Goal: Complete application form

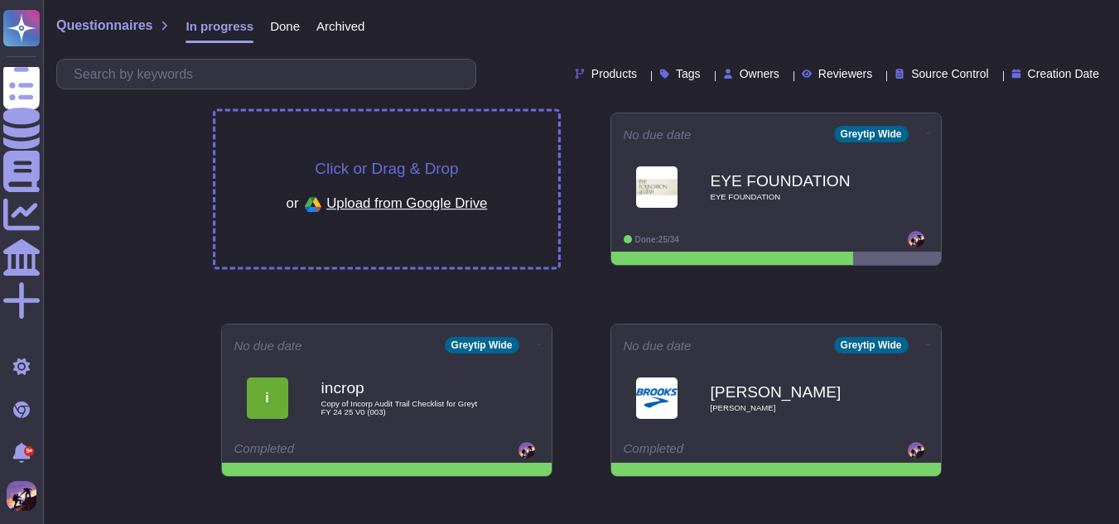
click at [443, 128] on div "Click or Drag & Drop or Upload from Google Drive" at bounding box center [386, 190] width 343 height 156
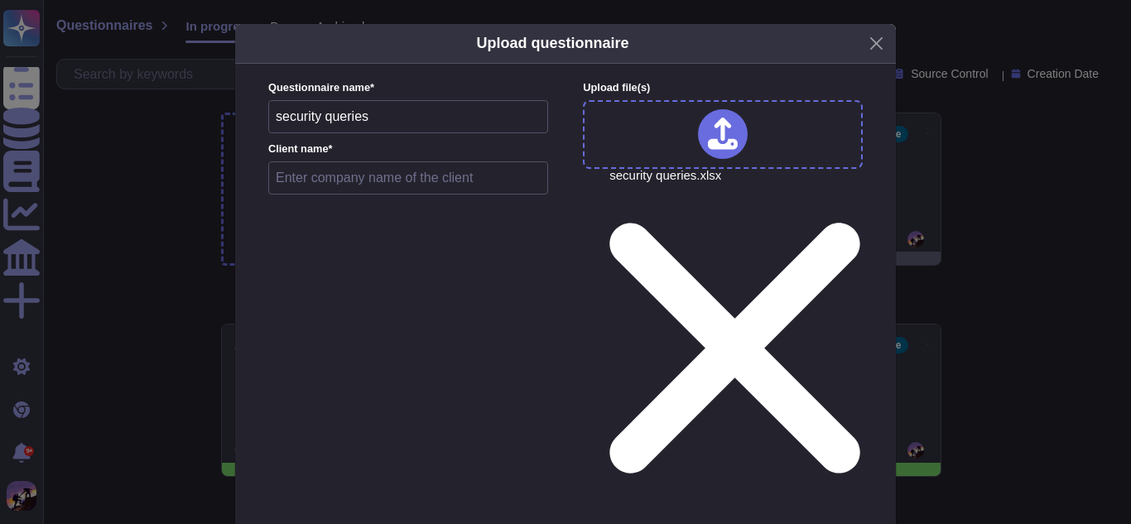
click at [425, 187] on input "text" at bounding box center [408, 177] width 280 height 33
type input "greytHR"
type input "[DATE]"
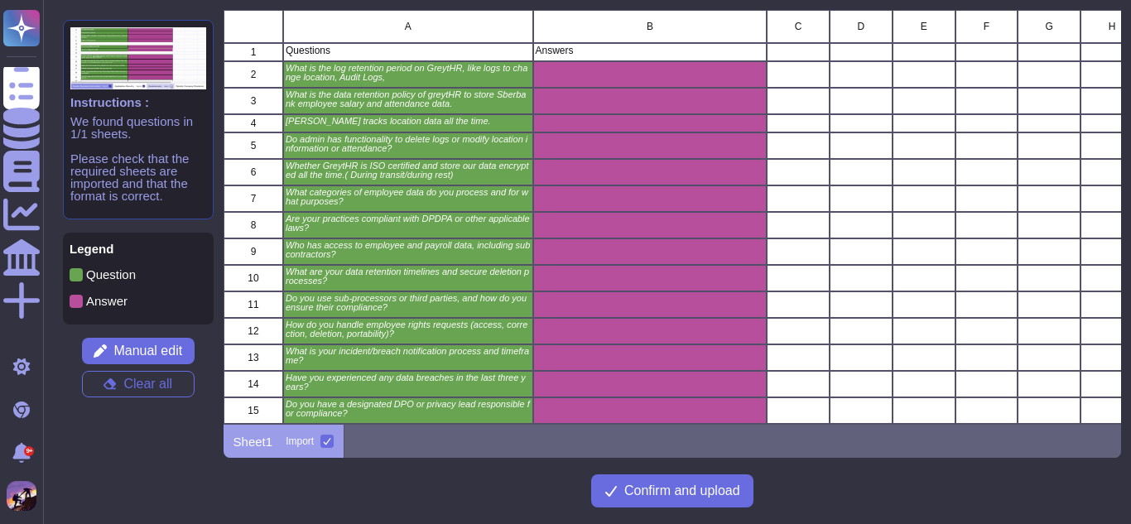
scroll to position [402, 886]
click at [690, 489] on span "Confirm and upload" at bounding box center [682, 490] width 116 height 13
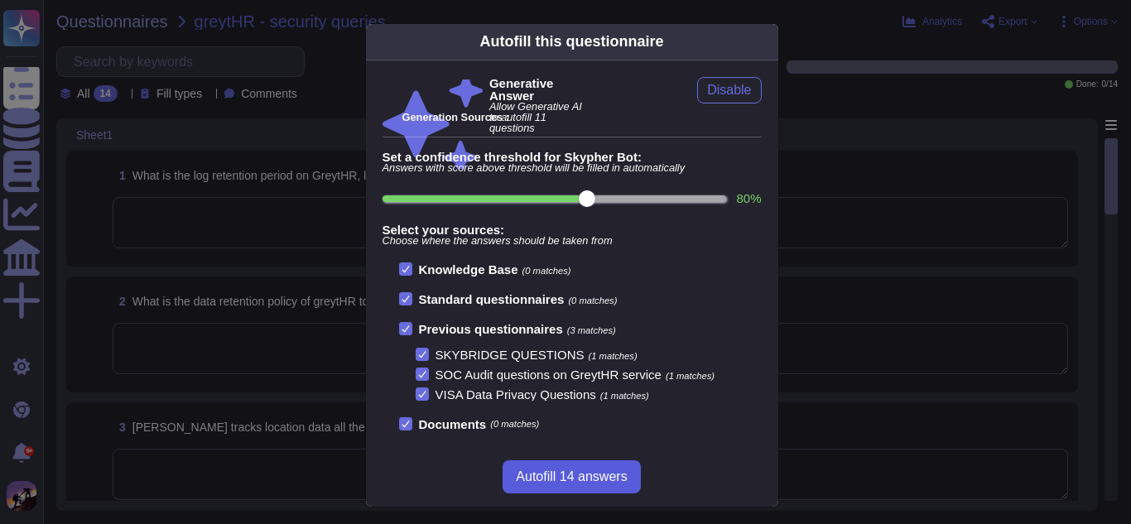
click at [558, 465] on button "Autofill 14 answers" at bounding box center [571, 476] width 137 height 33
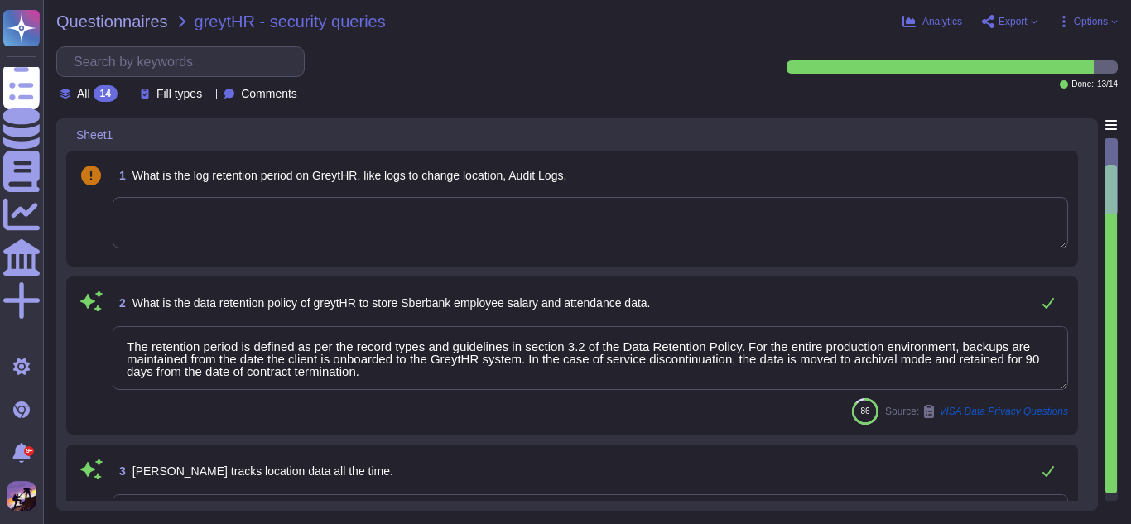
type textarea "The retention period is defined as per the record types and guidelines in secti…"
type textarea "CA-31 On a monthly basis, the Facility Manager sends the list of personnel havi…"
type textarea "No, administrators do not have the functionality to delete logs or modify locat…"
type textarea "GreytHR database and storage are encrypted using AES 256-bit encryption."
click at [309, 234] on textarea at bounding box center [591, 222] width 956 height 51
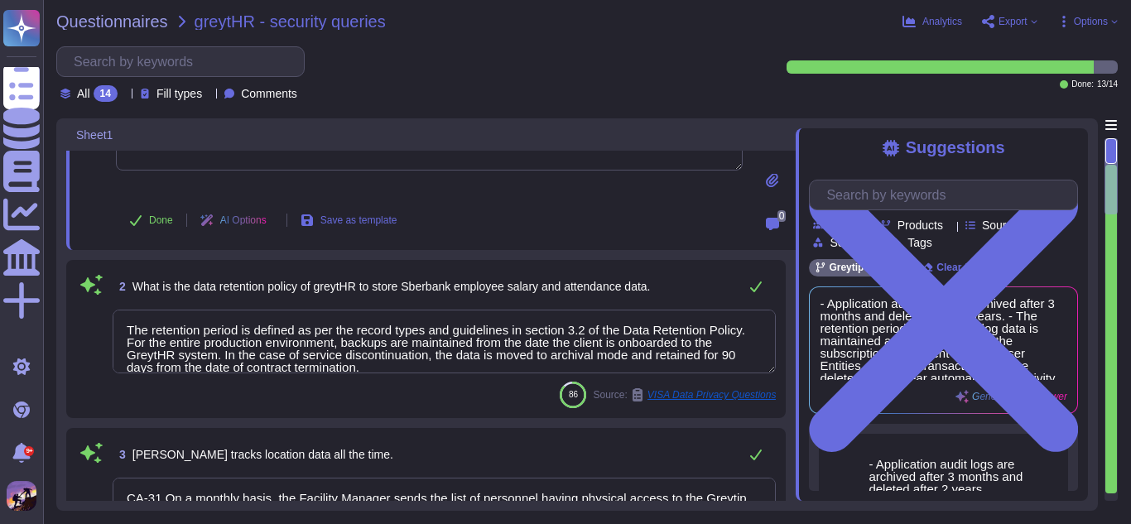
scroll to position [199, 0]
type textarea "We process standard personal information necessary for providing our services, …"
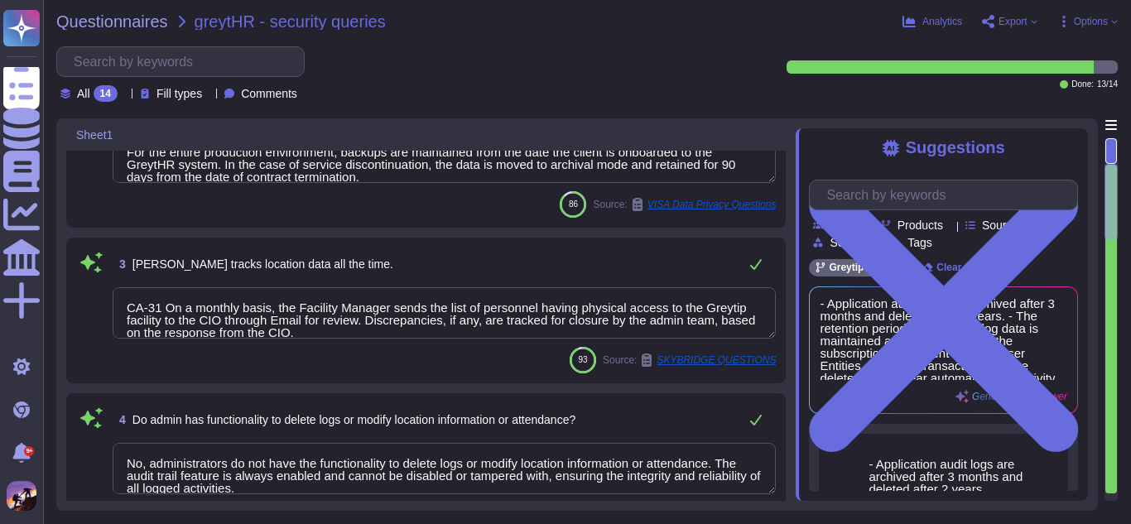
scroll to position [317, 0]
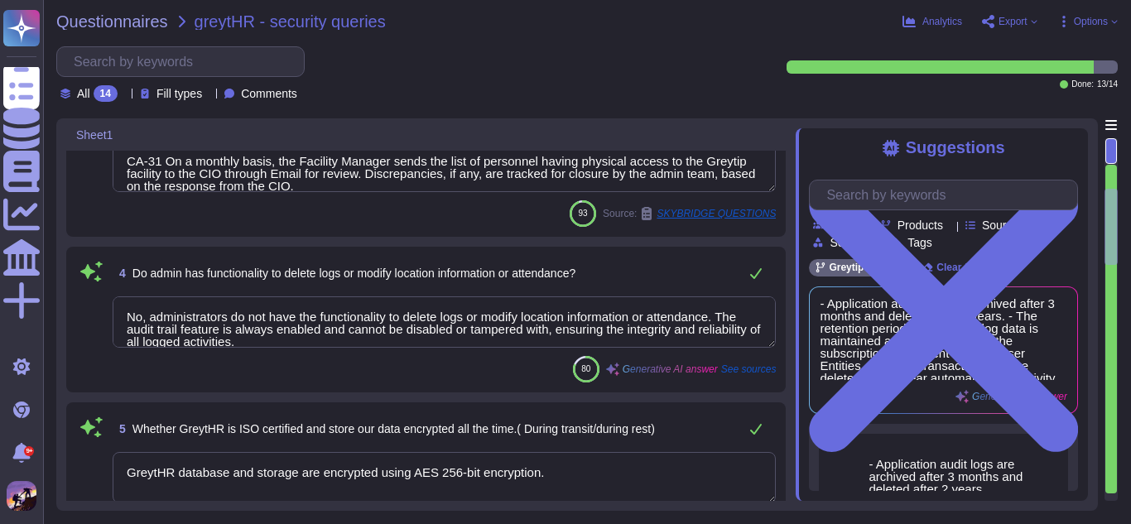
type textarea "Yes, we are committed to ensuring compliance with the Digital Personal Data Pro…"
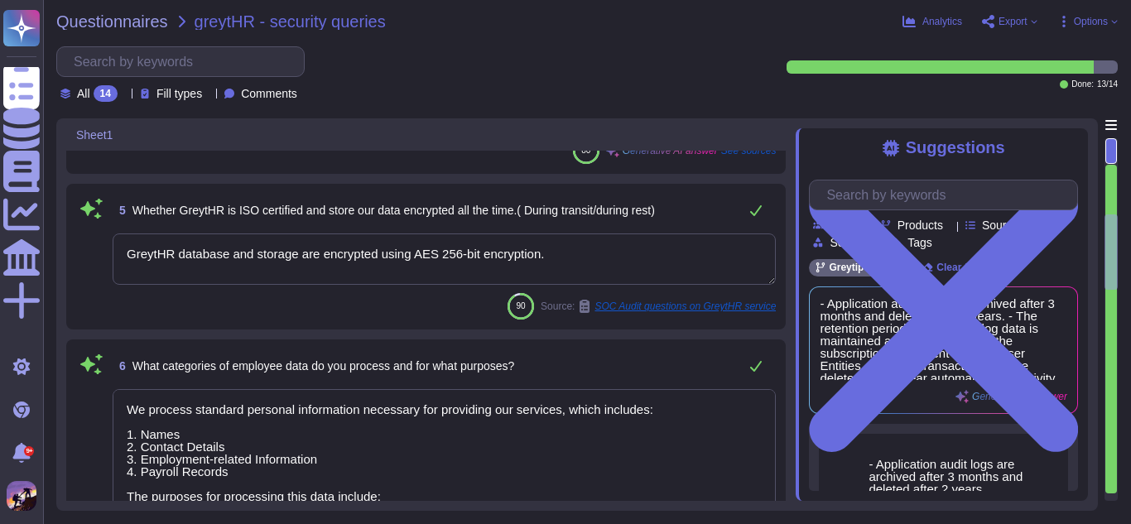
scroll to position [682, 0]
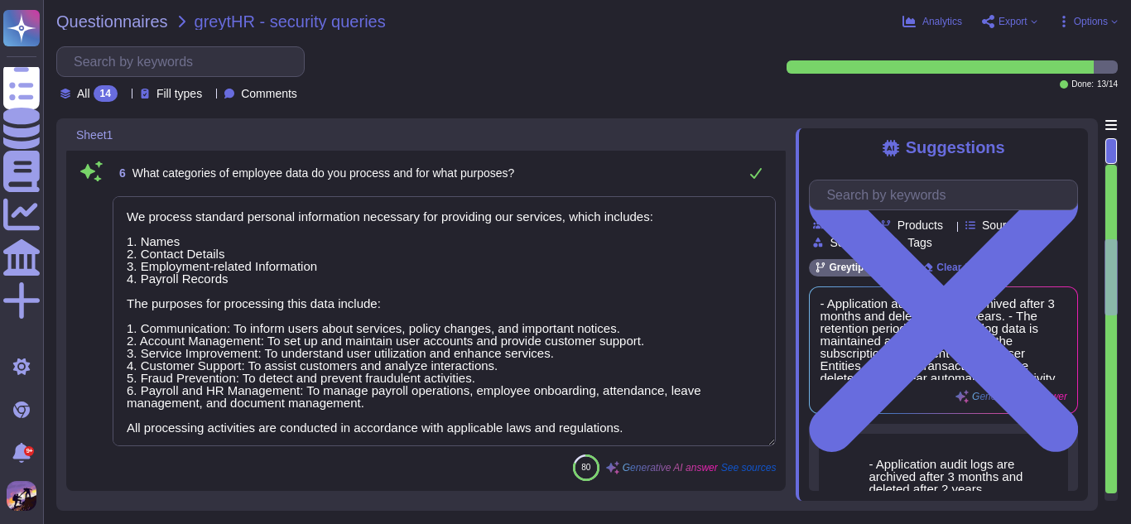
type textarea "Access to employee and payroll data is granted to the following personnel: 1. A…"
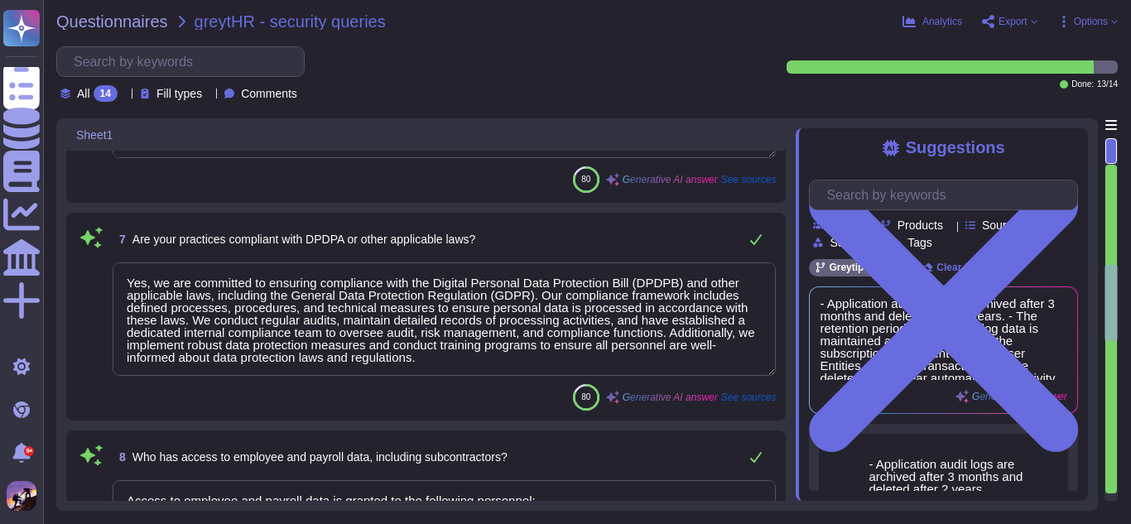
type textarea "Our data retention timelines and secure deletion processes are as follows: Data…"
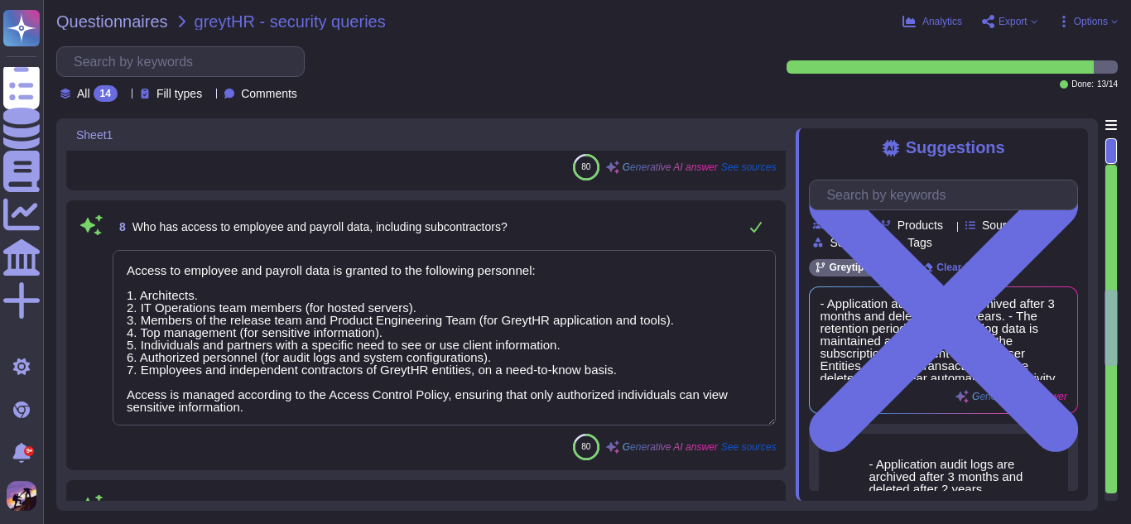
scroll to position [1364, 0]
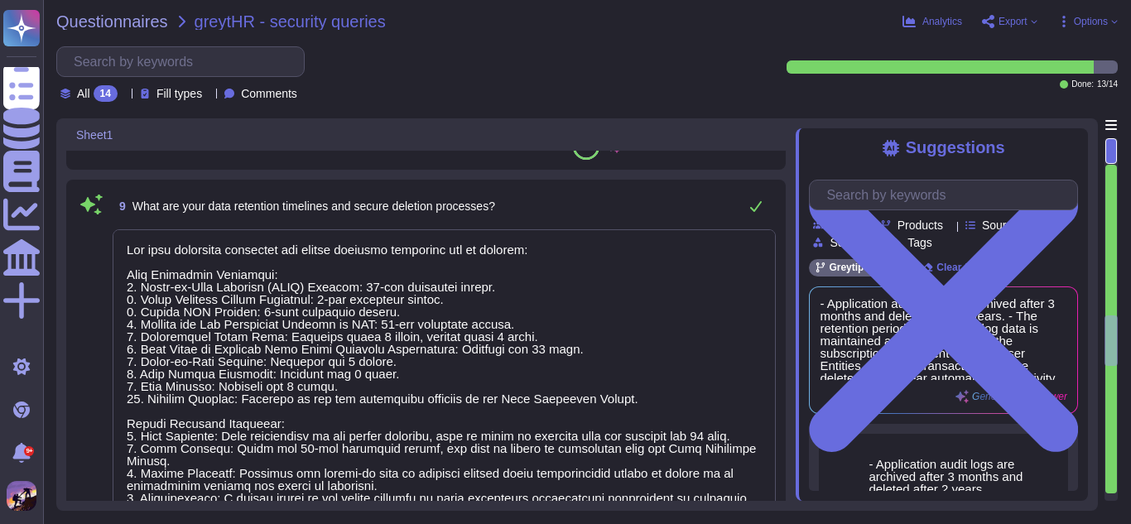
type textarea "Yes, we use sub-processors and third-party service providers, including Amazon …"
type textarea "We have established policies and processes to support clients in responding to …"
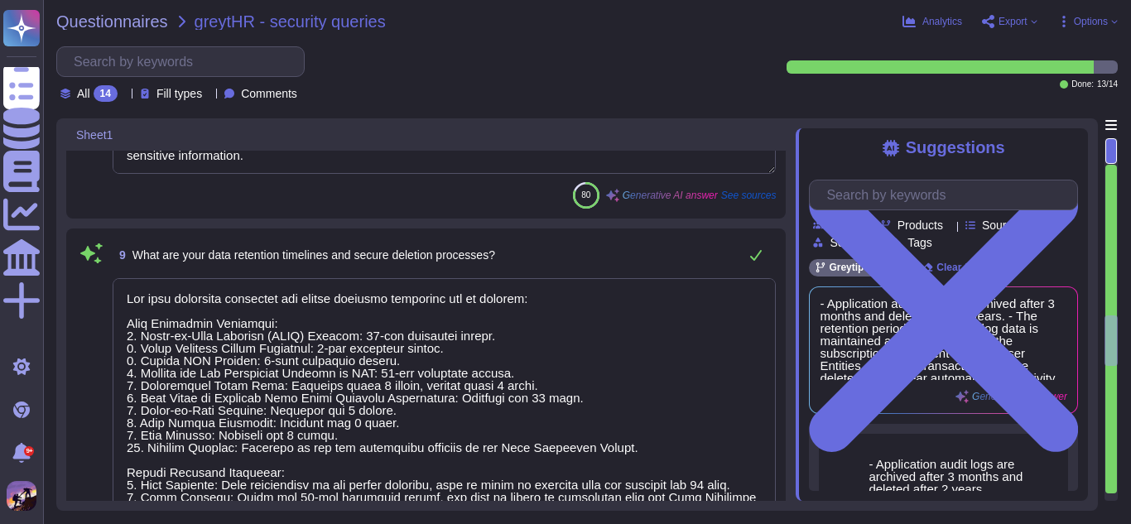
scroll to position [2, 0]
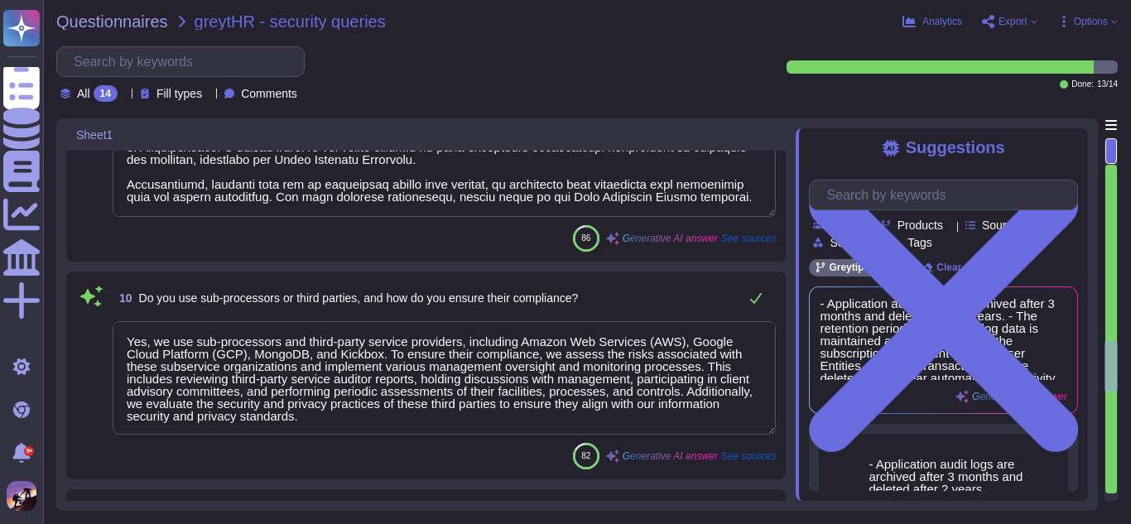
type textarea "In the event of a data breach, we have a formal notification process in place t…"
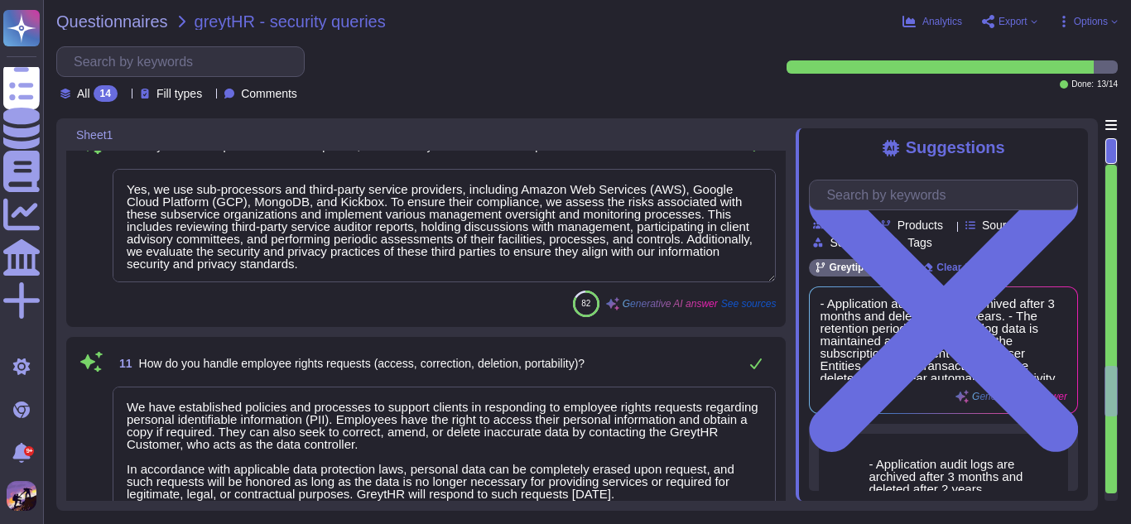
type textarea "No, we have not experienced any data breaches in the last three years."
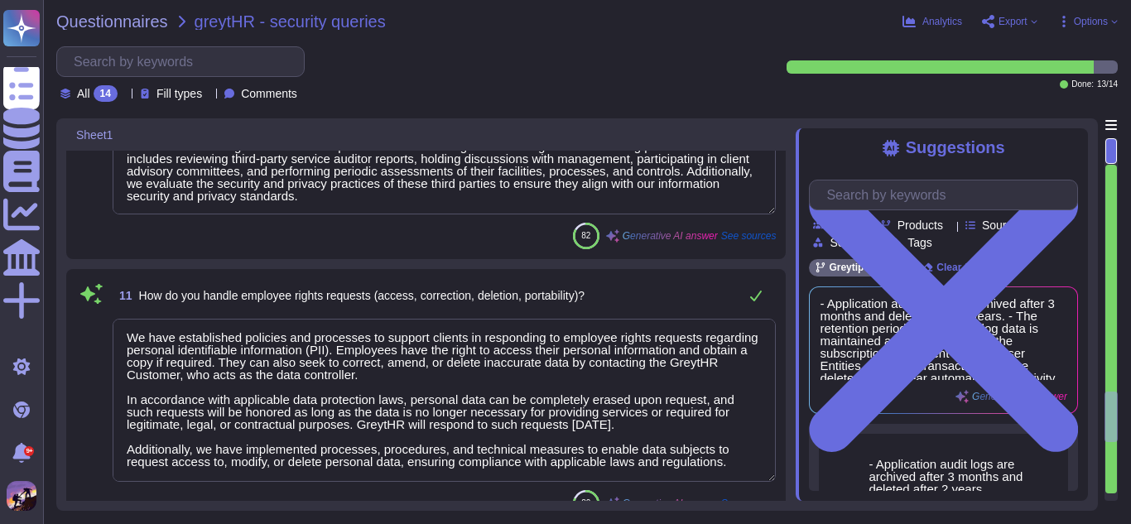
type textarea "Yes, our organization has appointed a qualified individual as the Data Protecti…"
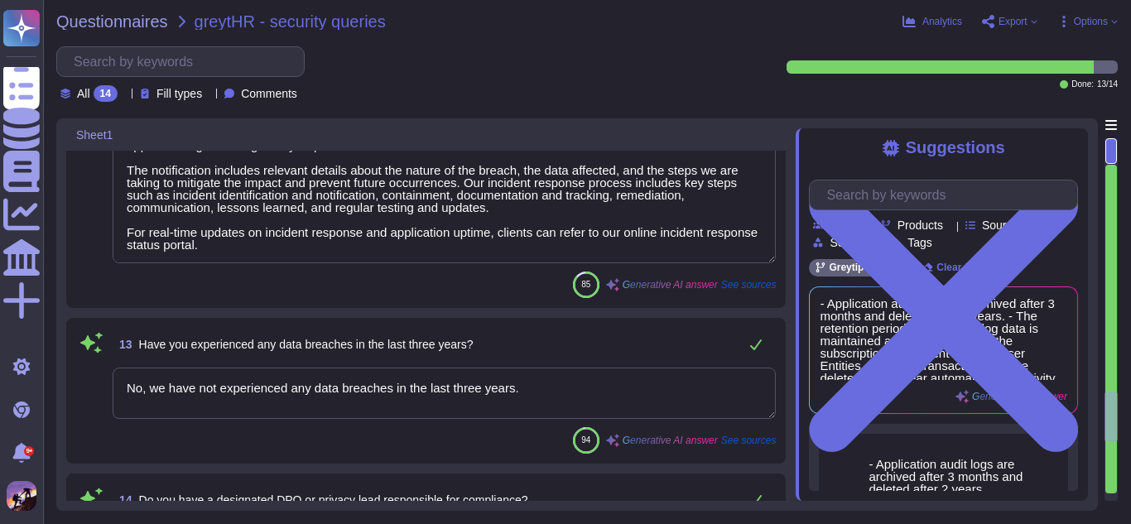
scroll to position [2781, 0]
